Goal: Obtain resource: Obtain resource

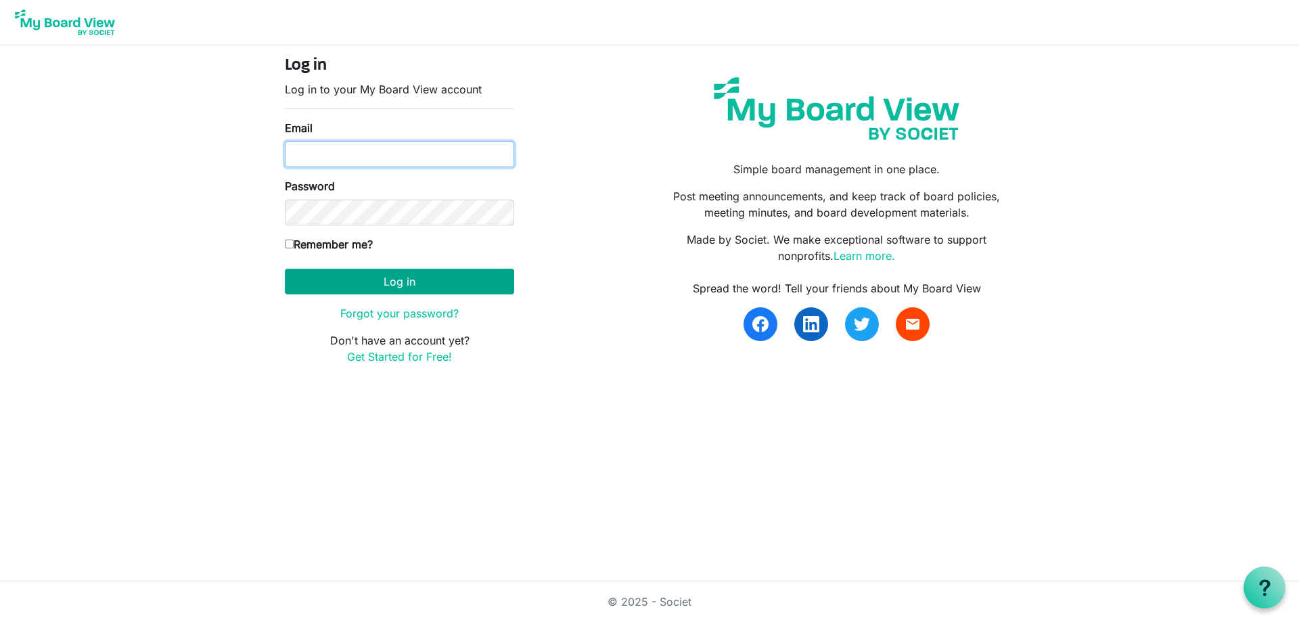
type input "[PERSON_NAME][EMAIL_ADDRESS][PERSON_NAME][DOMAIN_NAME]"
click at [388, 277] on button "Log in" at bounding box center [399, 282] width 229 height 26
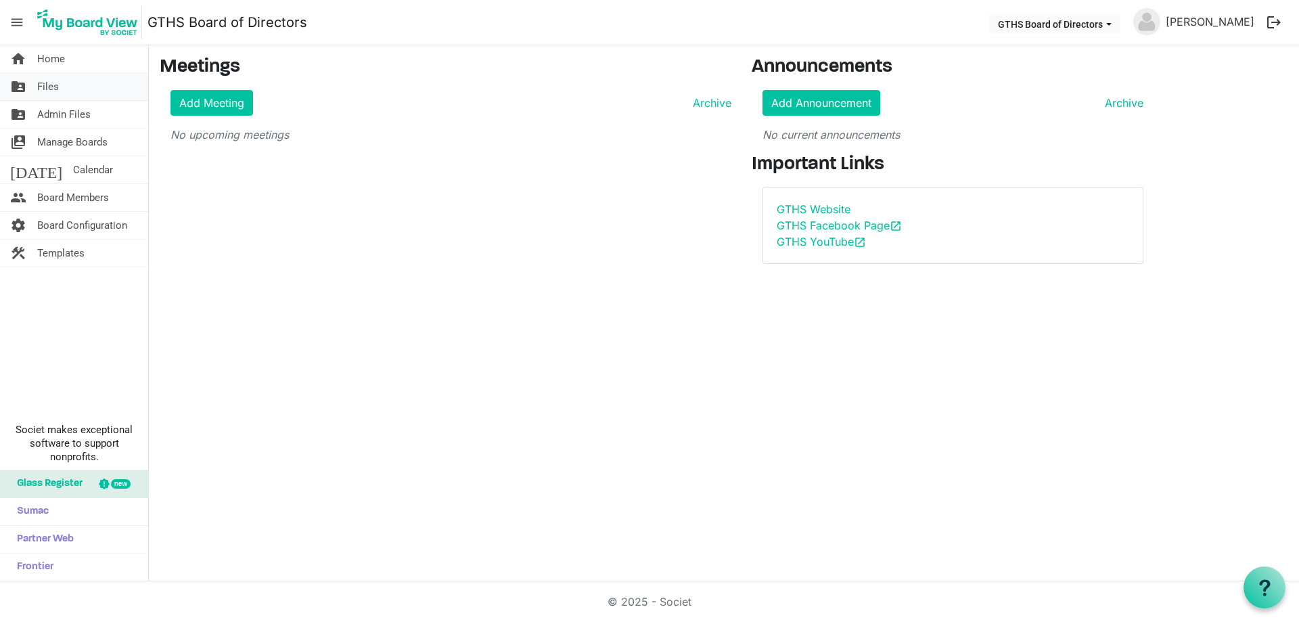
click at [36, 87] on link "folder_shared Files" at bounding box center [74, 86] width 148 height 27
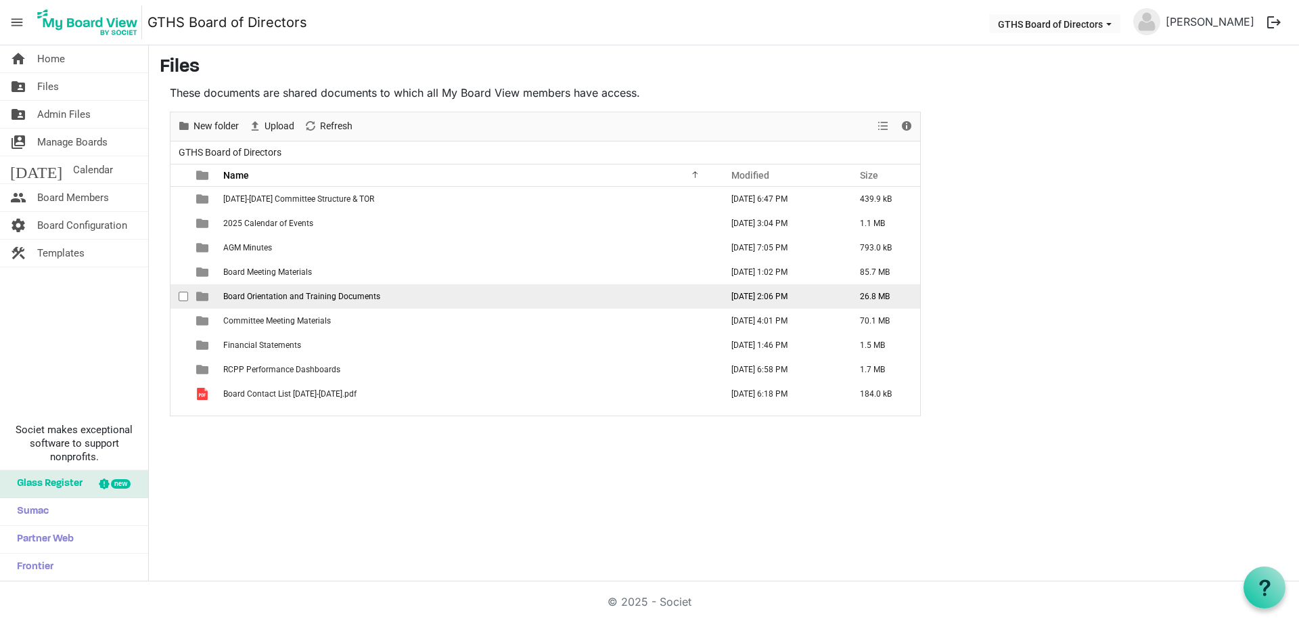
click at [301, 298] on span "Board Orientation and Training Documents" at bounding box center [301, 296] width 157 height 9
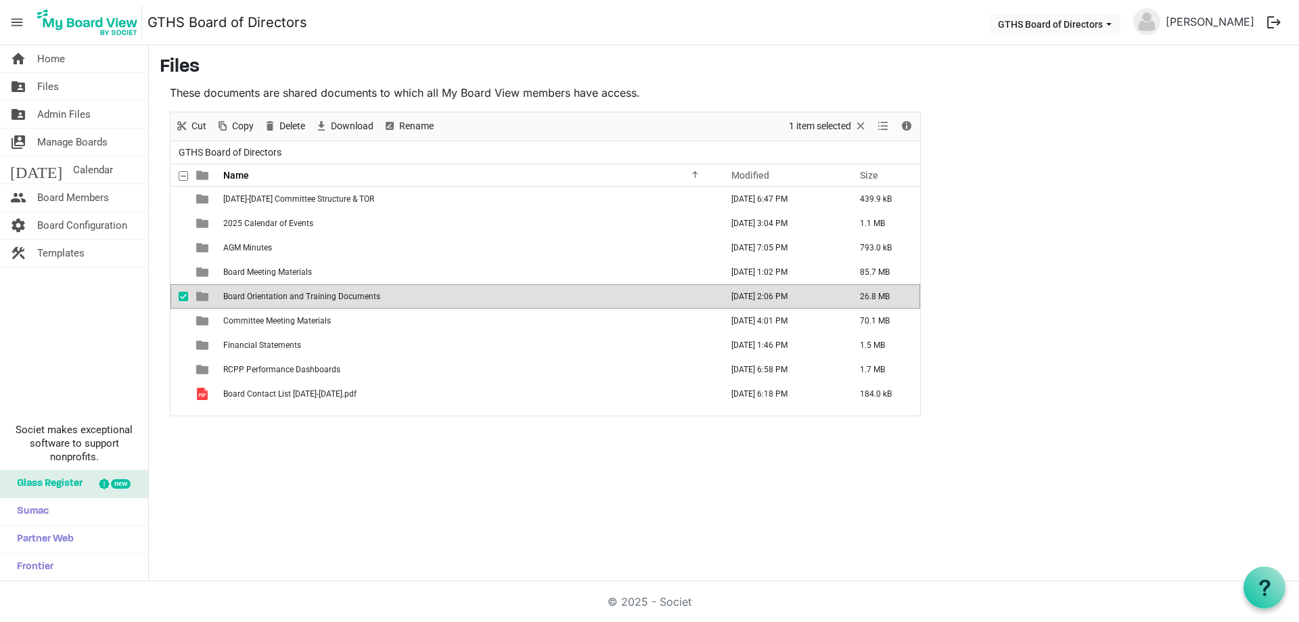
click at [301, 298] on span "Board Orientation and Training Documents" at bounding box center [301, 296] width 157 height 9
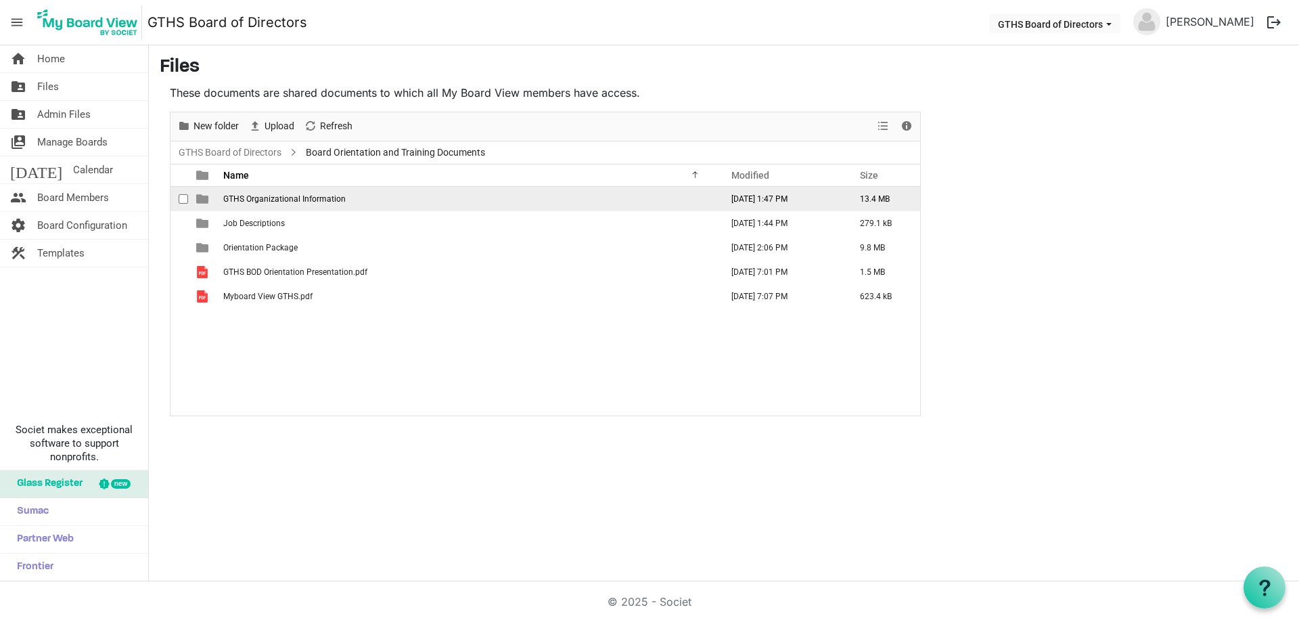
click at [314, 202] on span "GTHS Organizational Information" at bounding box center [284, 198] width 122 height 9
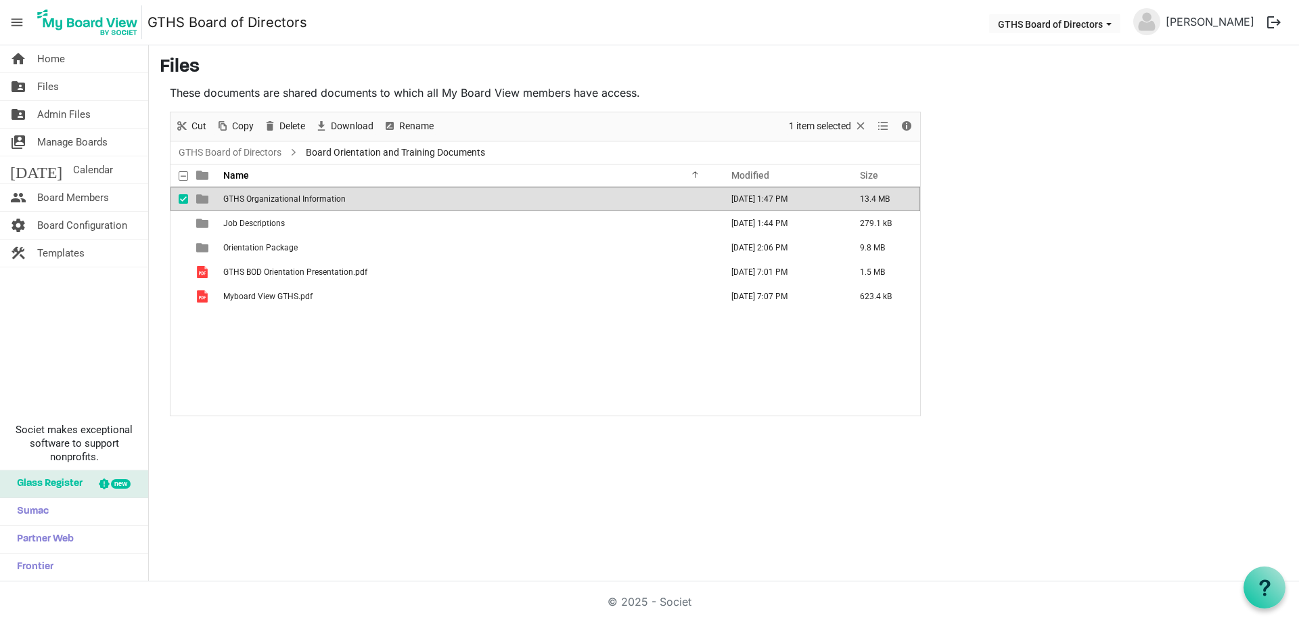
click at [314, 202] on span "GTHS Organizational Information" at bounding box center [284, 198] width 122 height 9
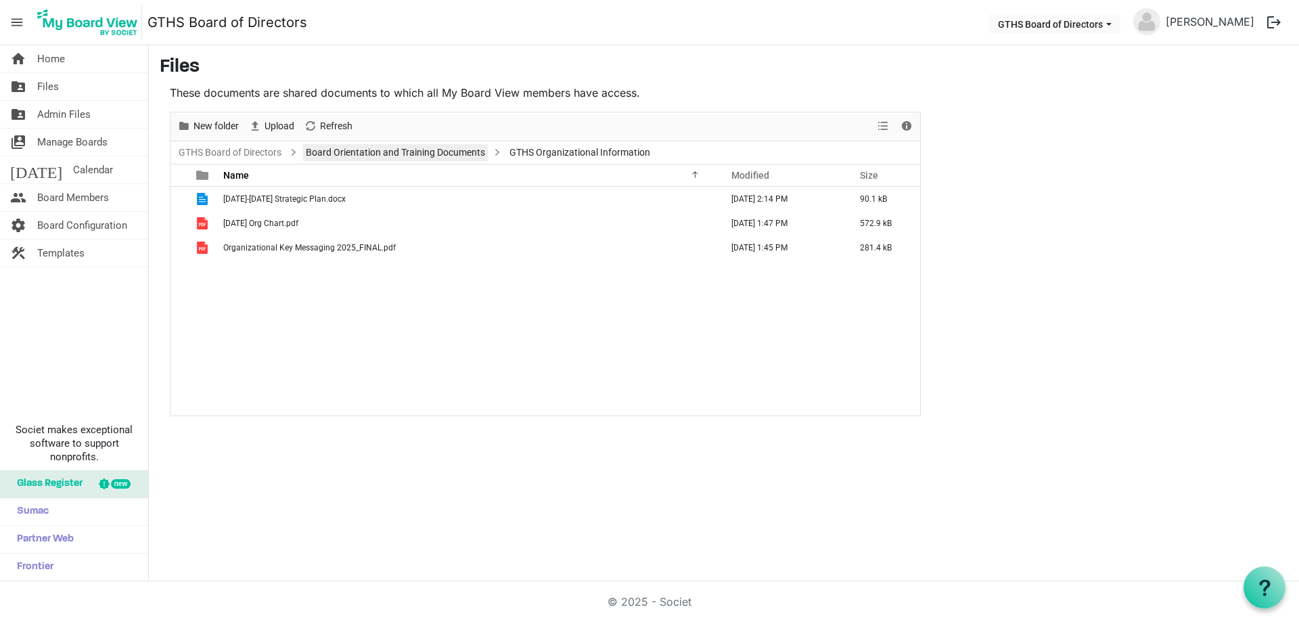
click at [442, 156] on link "Board Orientation and Training Documents" at bounding box center [395, 152] width 185 height 17
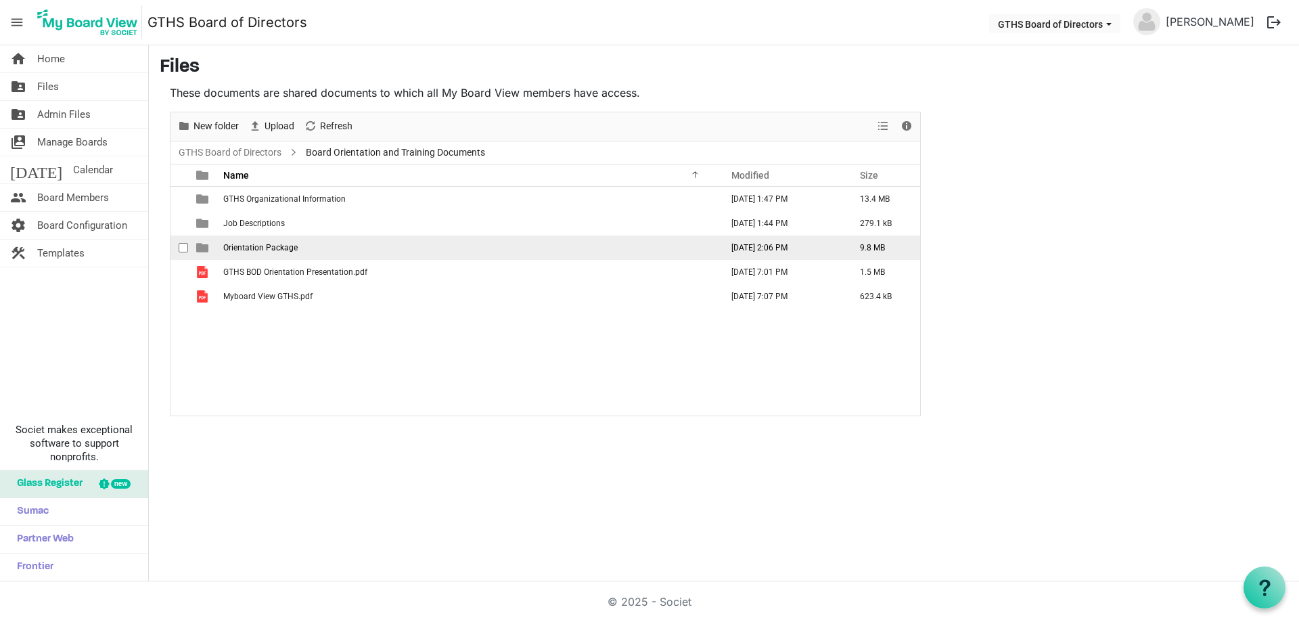
click at [313, 248] on td "Orientation Package" at bounding box center [468, 248] width 498 height 24
